Goal: Transaction & Acquisition: Purchase product/service

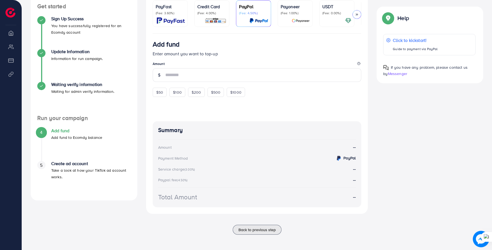
scroll to position [24, 0]
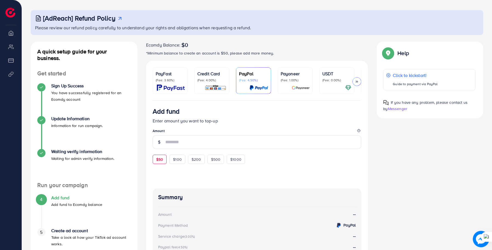
click at [163, 162] on div "$50" at bounding box center [160, 159] width 14 height 9
type input "**"
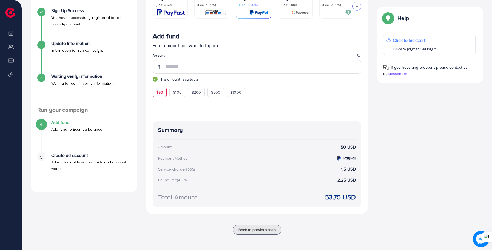
scroll to position [66, 0]
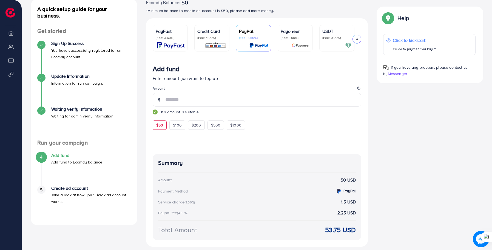
click at [181, 43] on img at bounding box center [171, 45] width 28 height 6
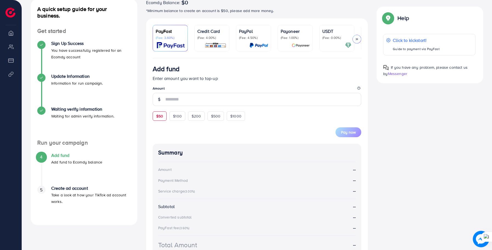
click at [162, 117] on span "$50" at bounding box center [159, 116] width 7 height 5
type input "**"
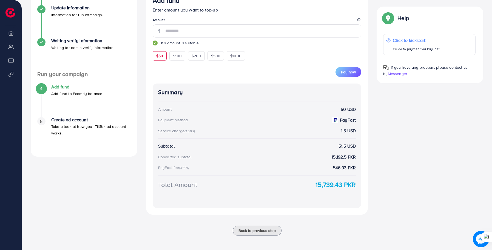
scroll to position [32, 0]
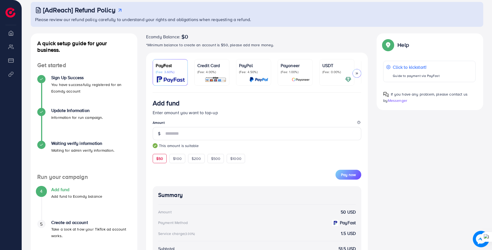
click at [200, 71] on p "(Fee: 4.00%)" at bounding box center [211, 72] width 29 height 4
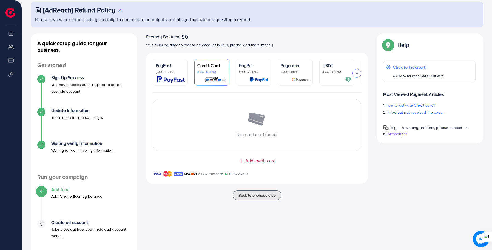
scroll to position [50, 0]
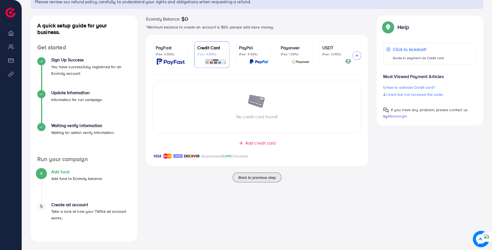
click at [177, 49] on p "PayFast" at bounding box center [170, 47] width 29 height 7
